Goal: Check status: Check status

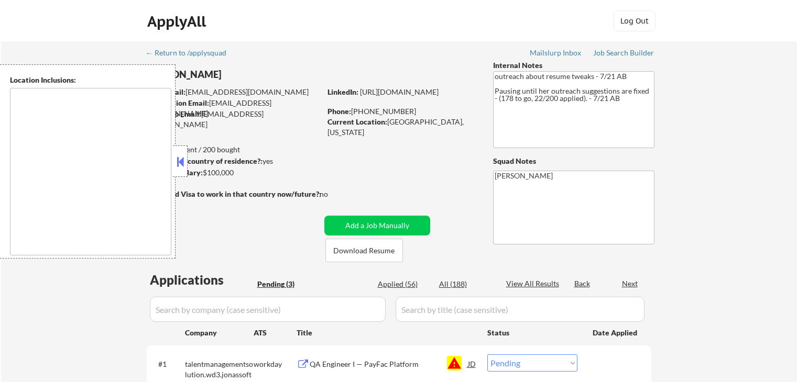
select select ""pending""
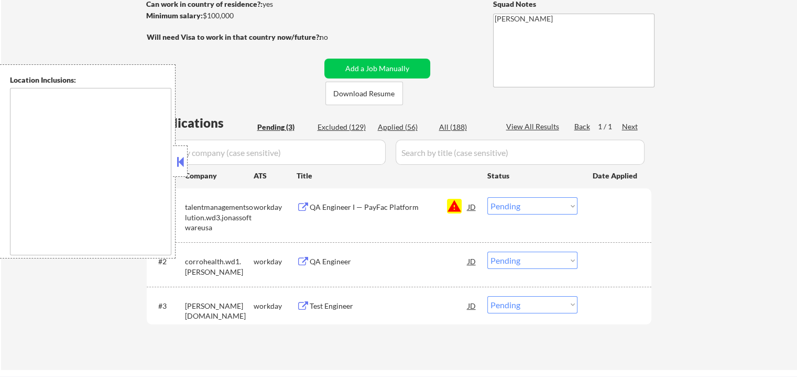
scroll to position [210, 0]
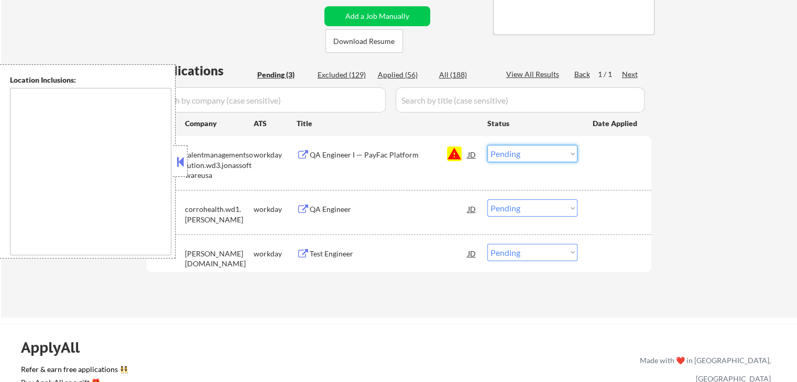
drag, startPoint x: 525, startPoint y: 151, endPoint x: 532, endPoint y: 160, distance: 11.2
click at [526, 151] on select "Choose an option... Pending Applied Excluded (Questions) Excluded (Expired) Exc…" at bounding box center [532, 153] width 90 height 17
click at [487, 145] on select "Choose an option... Pending Applied Excluded (Questions) Excluded (Expired) Exc…" at bounding box center [532, 153] width 90 height 17
click at [727, 169] on div "← Return to /applysquad Mailslurp Inbox Job Search Builder [PERSON_NAME] User E…" at bounding box center [399, 75] width 796 height 486
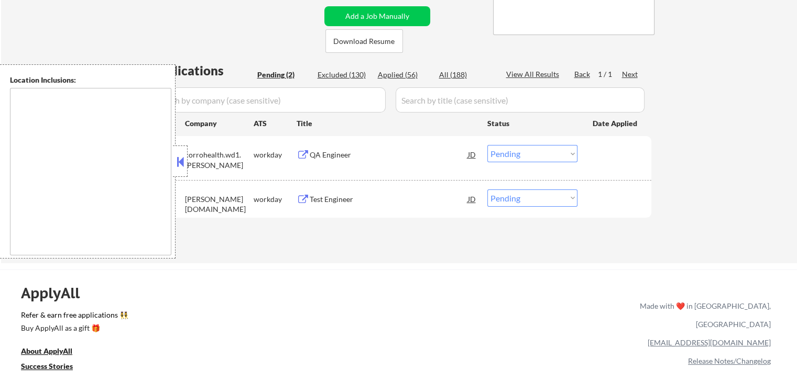
click at [318, 158] on div "QA Engineer" at bounding box center [389, 155] width 158 height 10
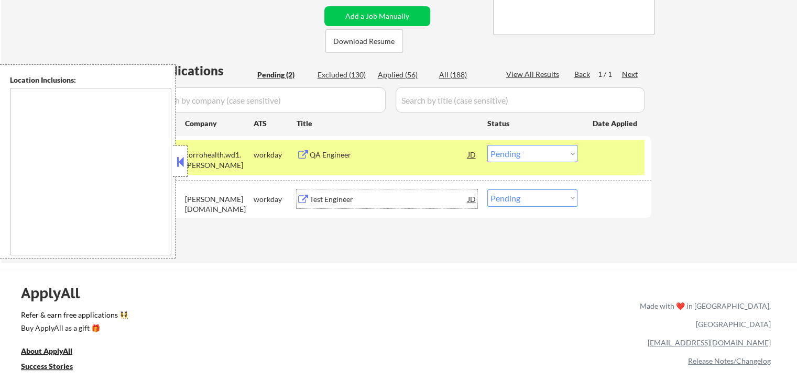
click at [325, 201] on div "Test Engineer" at bounding box center [389, 199] width 158 height 10
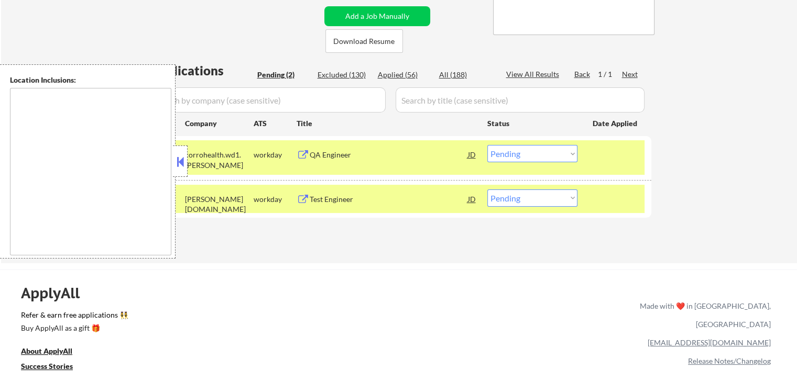
click at [178, 158] on button at bounding box center [180, 162] width 12 height 16
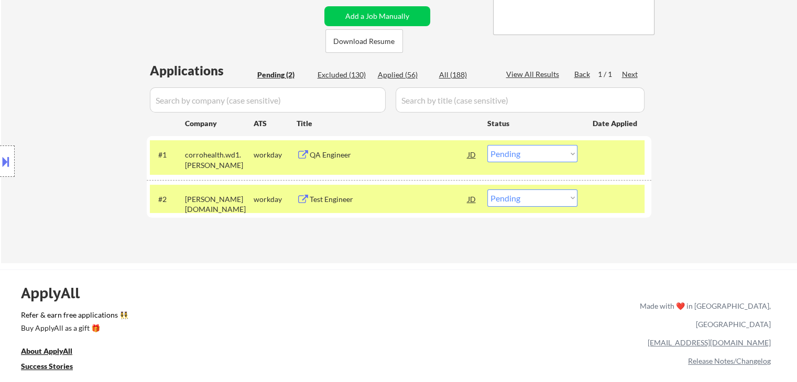
click at [546, 154] on select "Choose an option... Pending Applied Excluded (Questions) Excluded (Expired) Exc…" at bounding box center [532, 153] width 90 height 17
click at [487, 145] on select "Choose an option... Pending Applied Excluded (Questions) Excluded (Expired) Exc…" at bounding box center [532, 153] width 90 height 17
click at [3, 156] on button at bounding box center [6, 161] width 12 height 17
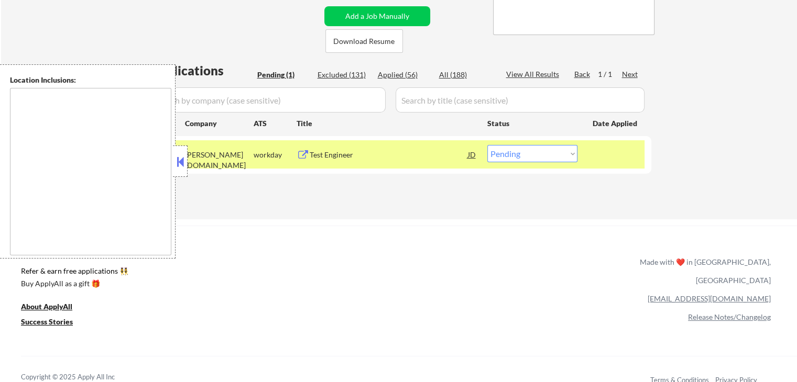
click at [535, 157] on select "Choose an option... Pending Applied Excluded (Questions) Excluded (Expired) Exc…" at bounding box center [532, 153] width 90 height 17
select select ""applied""
click at [487, 145] on select "Choose an option... Pending Applied Excluded (Questions) Excluded (Expired) Exc…" at bounding box center [532, 153] width 90 height 17
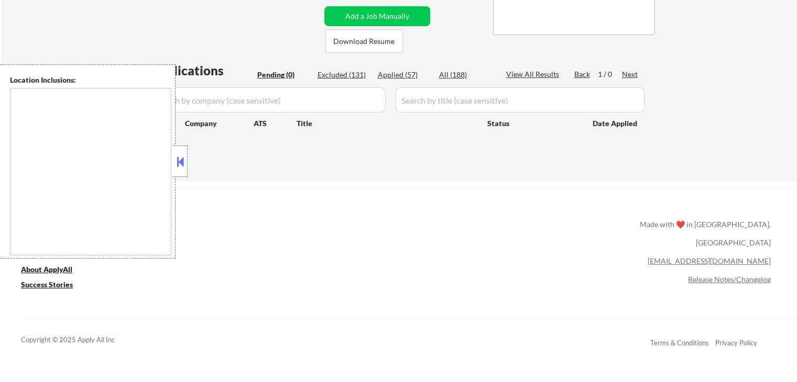
scroll to position [0, 0]
